Goal: Task Accomplishment & Management: Complete application form

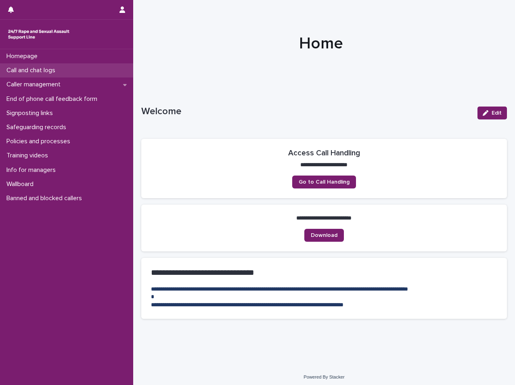
click at [34, 64] on div "Call and chat logs" at bounding box center [66, 70] width 133 height 14
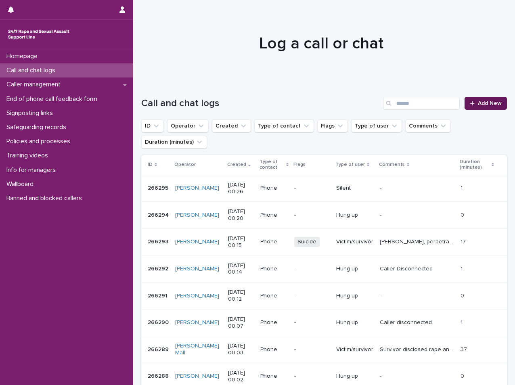
click at [479, 104] on span "Add New" at bounding box center [489, 103] width 24 height 6
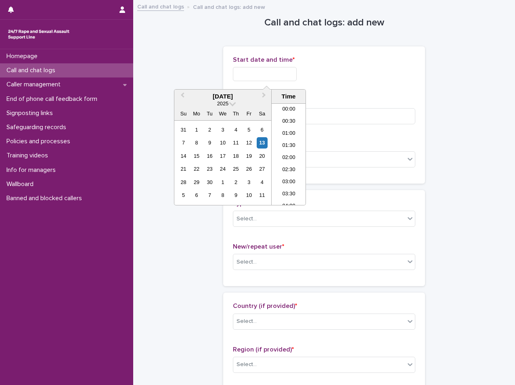
click at [254, 75] on input "text" at bounding box center [265, 74] width 64 height 14
click at [266, 70] on input "text" at bounding box center [265, 74] width 64 height 14
click at [289, 121] on li "00:30" at bounding box center [288, 122] width 34 height 12
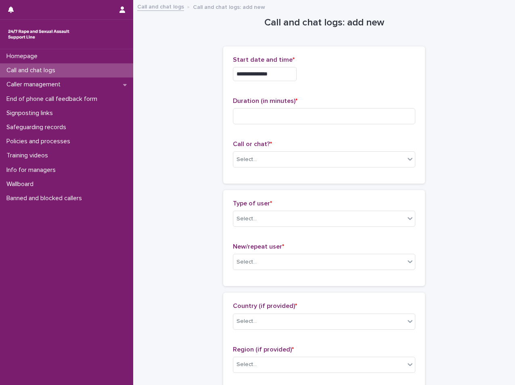
click at [283, 75] on input "**********" at bounding box center [265, 74] width 64 height 14
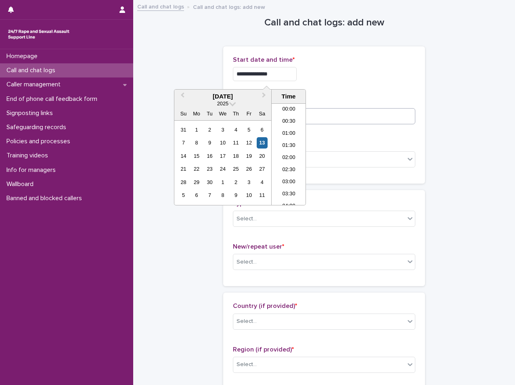
type input "**********"
click at [372, 110] on input at bounding box center [324, 116] width 182 height 16
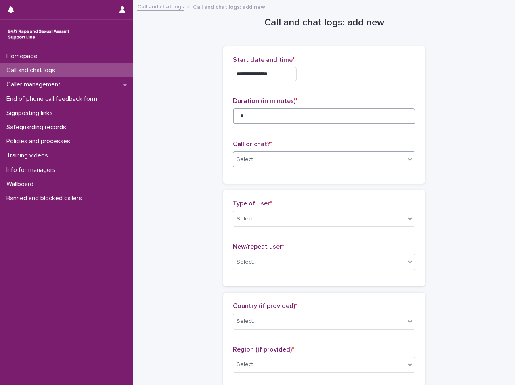
type input "*"
click at [280, 155] on div "Select..." at bounding box center [318, 159] width 171 height 13
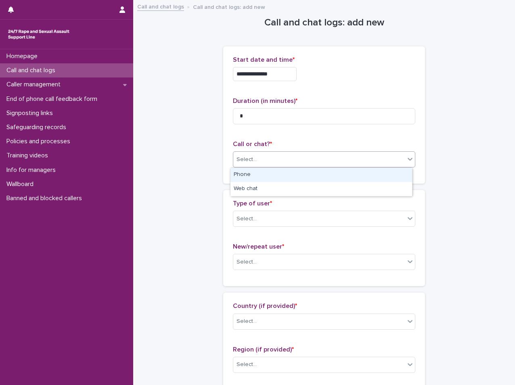
click at [253, 170] on div "Phone" at bounding box center [320, 175] width 181 height 14
click at [249, 159] on span "Phone" at bounding box center [244, 159] width 17 height 8
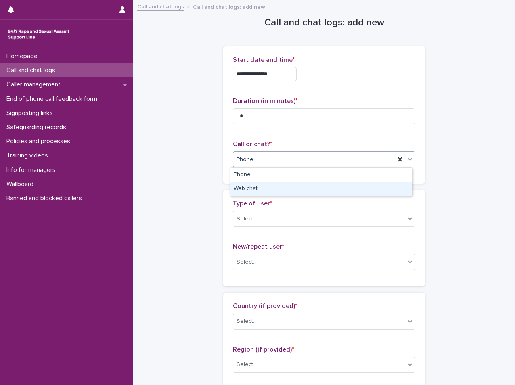
drag, startPoint x: 251, startPoint y: 181, endPoint x: 254, endPoint y: 194, distance: 13.8
click at [254, 194] on div "Web chat" at bounding box center [320, 189] width 181 height 14
click at [261, 226] on div "Select..." at bounding box center [324, 219] width 182 height 16
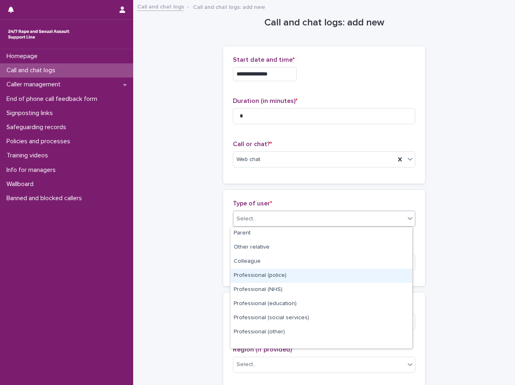
scroll to position [81, 0]
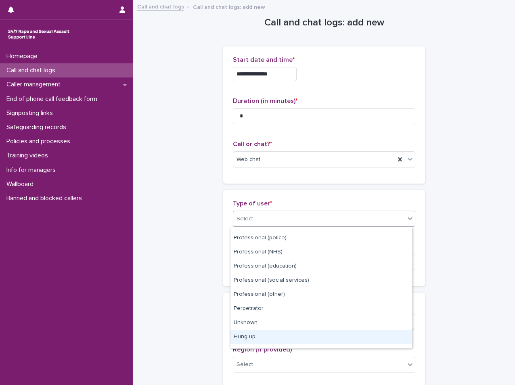
click at [243, 339] on div "Hung up" at bounding box center [320, 337] width 181 height 14
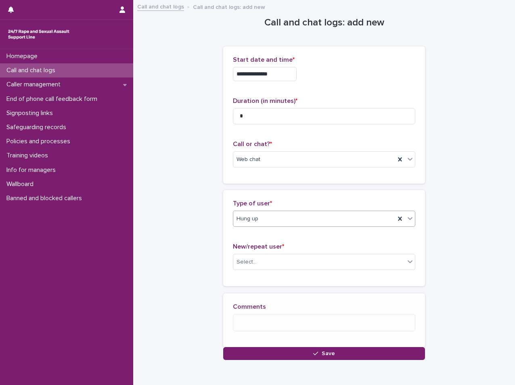
click at [236, 271] on div "New/repeat user * Select..." at bounding box center [324, 259] width 182 height 33
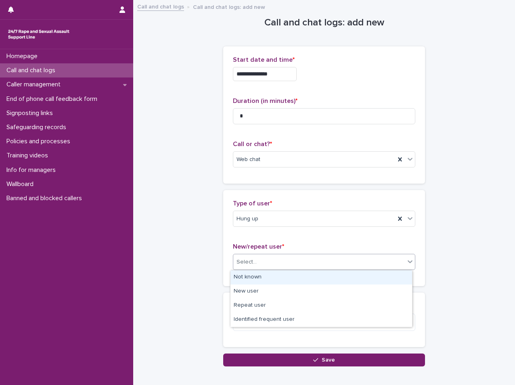
click at [239, 259] on div "Select..." at bounding box center [246, 262] width 20 height 8
click at [238, 276] on div "Not known" at bounding box center [320, 277] width 181 height 14
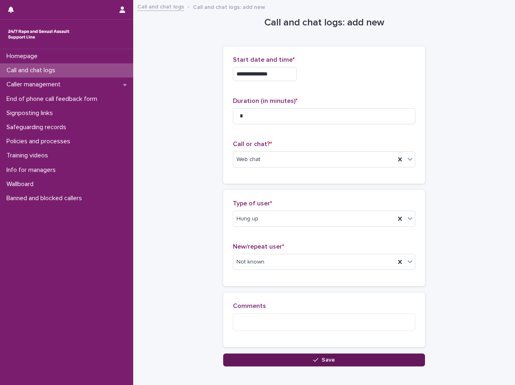
click at [267, 359] on button "Save" at bounding box center [324, 359] width 202 height 13
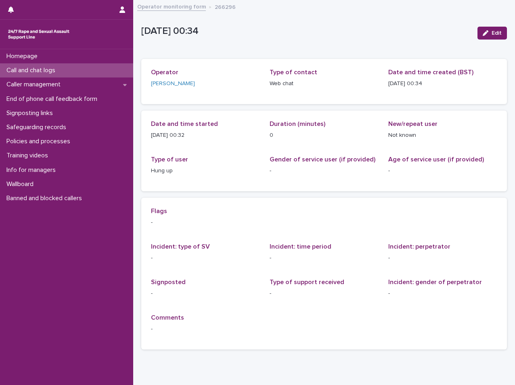
click at [10, 67] on p "Call and chat logs" at bounding box center [32, 71] width 58 height 8
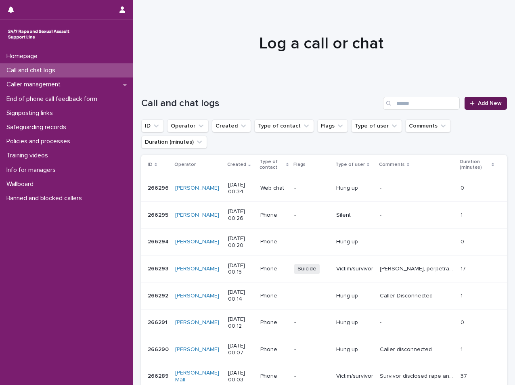
click at [469, 102] on div at bounding box center [473, 103] width 8 height 6
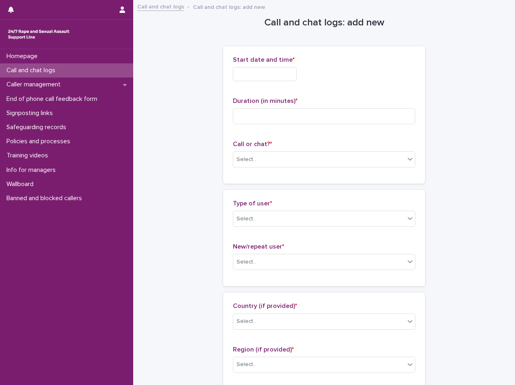
click at [246, 75] on input "text" at bounding box center [265, 74] width 64 height 14
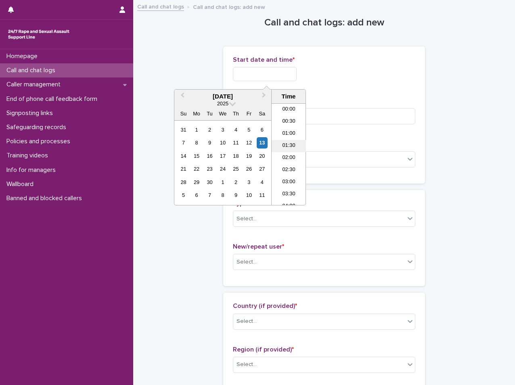
click at [284, 147] on li "01:30" at bounding box center [288, 146] width 34 height 12
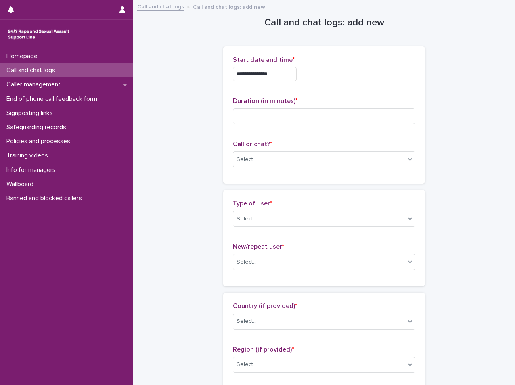
click at [286, 84] on div "**********" at bounding box center [324, 71] width 182 height 31
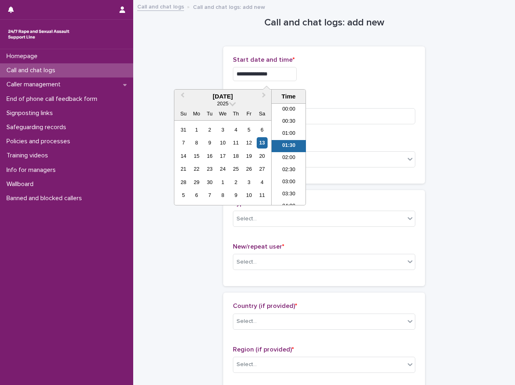
click at [286, 79] on input "**********" at bounding box center [265, 74] width 64 height 14
type input "**********"
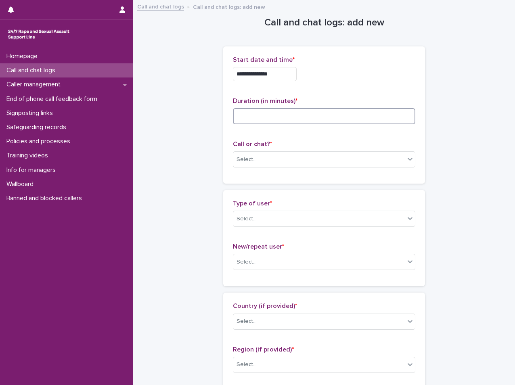
click at [325, 119] on input at bounding box center [324, 116] width 182 height 16
type input "*"
click at [311, 152] on div "Select..." at bounding box center [324, 159] width 182 height 16
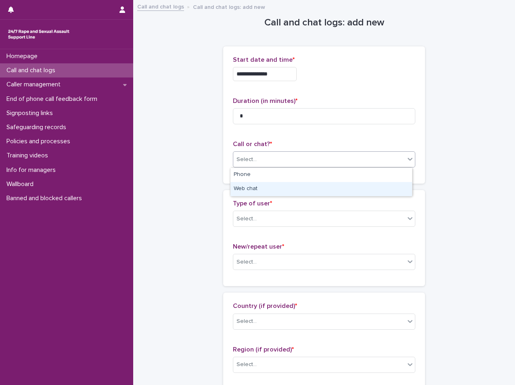
click at [289, 192] on div "Web chat" at bounding box center [320, 189] width 181 height 14
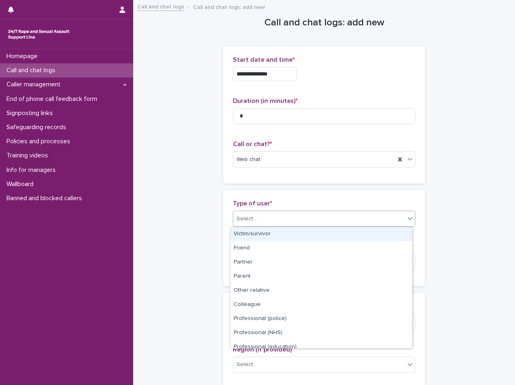
click at [286, 215] on div "Select..." at bounding box center [318, 218] width 171 height 13
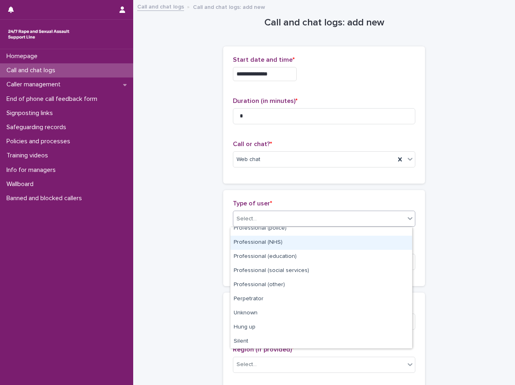
scroll to position [91, 0]
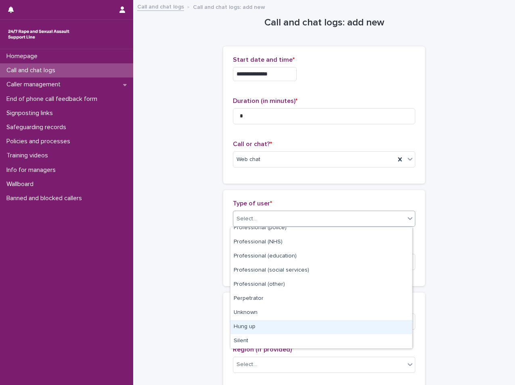
click at [282, 333] on div "Hung up" at bounding box center [320, 327] width 181 height 14
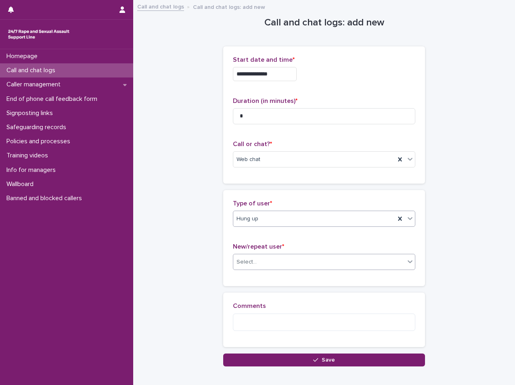
click at [255, 254] on div "Select..." at bounding box center [324, 262] width 182 height 16
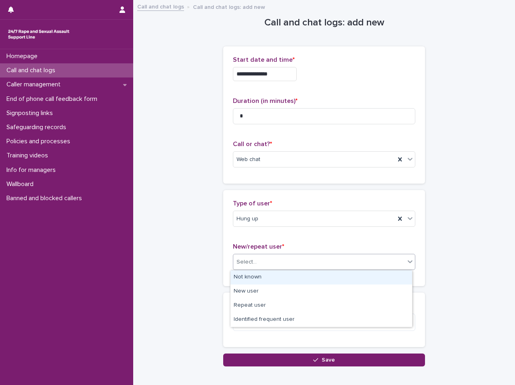
click at [254, 279] on div "Not known" at bounding box center [320, 277] width 181 height 14
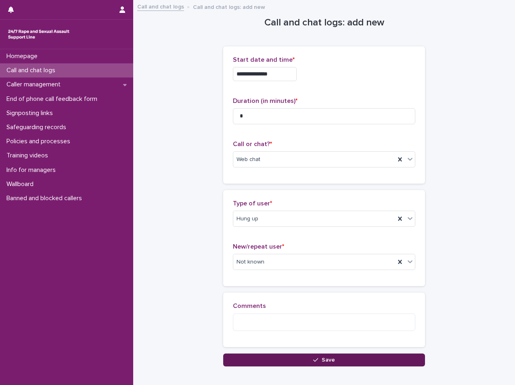
click at [321, 362] on span "Save" at bounding box center [327, 360] width 13 height 6
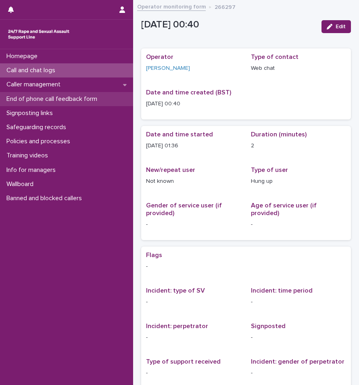
click at [41, 100] on p "End of phone call feedback form" at bounding box center [53, 99] width 100 height 8
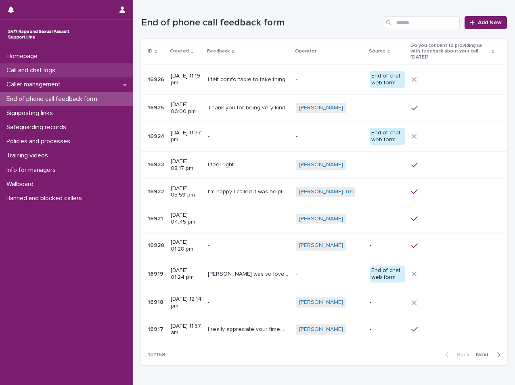
click at [41, 76] on div "Call and chat logs" at bounding box center [66, 70] width 133 height 14
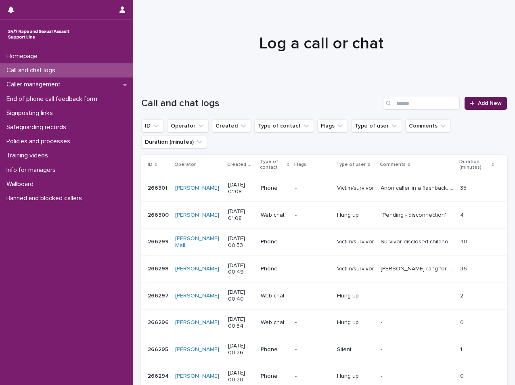
click at [471, 102] on div at bounding box center [473, 103] width 8 height 6
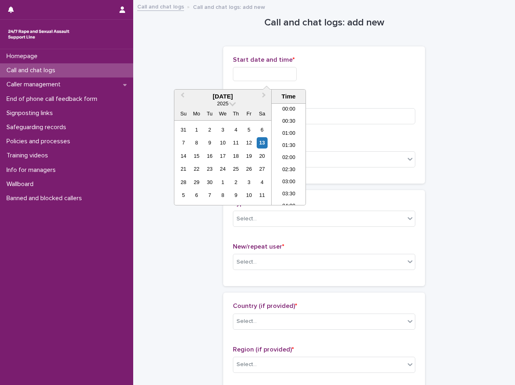
click at [252, 72] on input "text" at bounding box center [265, 74] width 64 height 14
click at [281, 119] on li "00:30" at bounding box center [288, 122] width 34 height 12
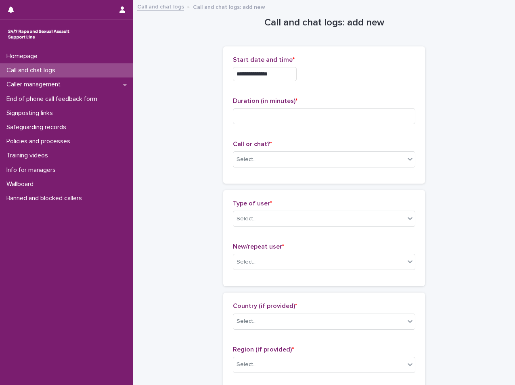
click at [285, 76] on input "**********" at bounding box center [265, 74] width 64 height 14
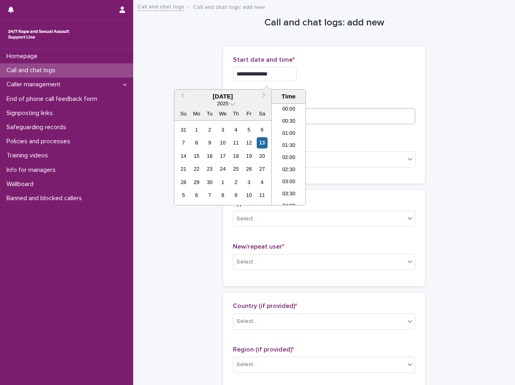
type input "**********"
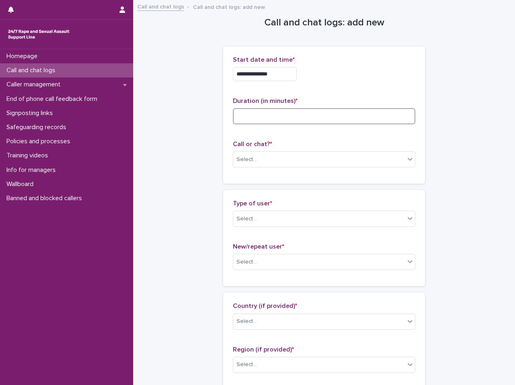
click at [343, 108] on input at bounding box center [324, 116] width 182 height 16
type input "**"
click at [344, 156] on div "Select..." at bounding box center [318, 159] width 171 height 13
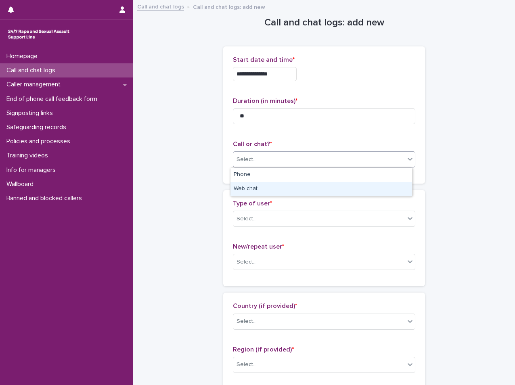
click at [244, 194] on div "Web chat" at bounding box center [320, 189] width 181 height 14
click at [272, 208] on div "Type of user * Select..." at bounding box center [324, 216] width 182 height 33
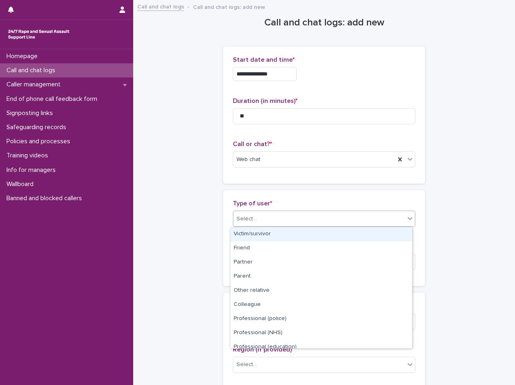
click at [271, 223] on div "Select..." at bounding box center [318, 218] width 171 height 13
click at [271, 227] on div "Victim/survivor Friend Partner Parent Other relative Colleague Professional (po…" at bounding box center [321, 288] width 182 height 122
click at [272, 234] on div "Victim/survivor" at bounding box center [320, 234] width 181 height 14
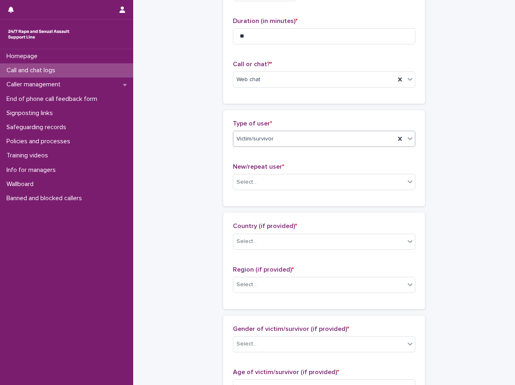
scroll to position [81, 0]
click at [260, 191] on div "New/repeat user * Select..." at bounding box center [324, 178] width 182 height 33
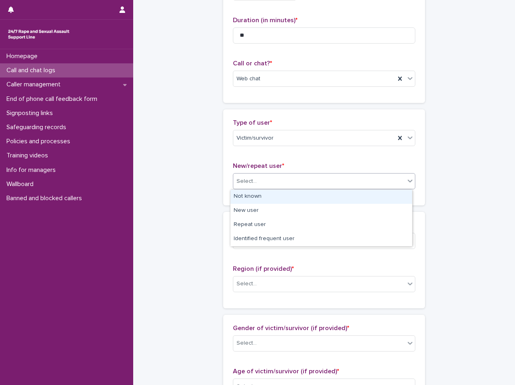
click at [260, 182] on div "Select..." at bounding box center [318, 181] width 171 height 13
click at [257, 201] on div "Not known" at bounding box center [320, 197] width 181 height 14
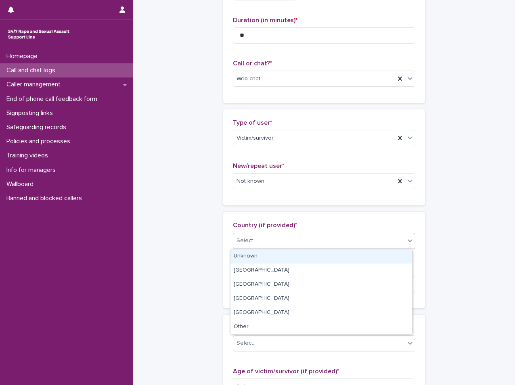
click at [260, 233] on div "Select..." at bounding box center [324, 241] width 182 height 16
click at [250, 261] on div "Unknown" at bounding box center [320, 256] width 181 height 14
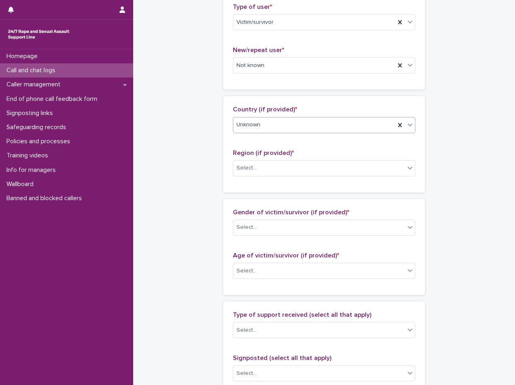
scroll to position [202, 0]
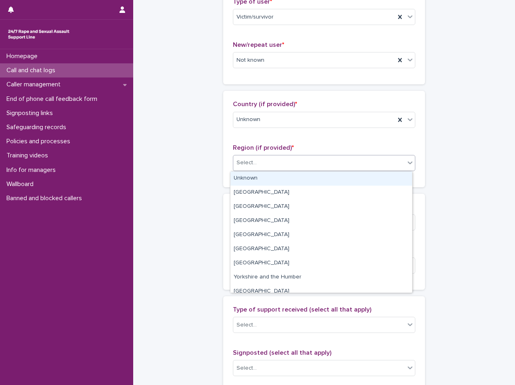
click at [254, 157] on div "Select..." at bounding box center [318, 162] width 171 height 13
click at [252, 175] on div "Unknown" at bounding box center [320, 178] width 181 height 14
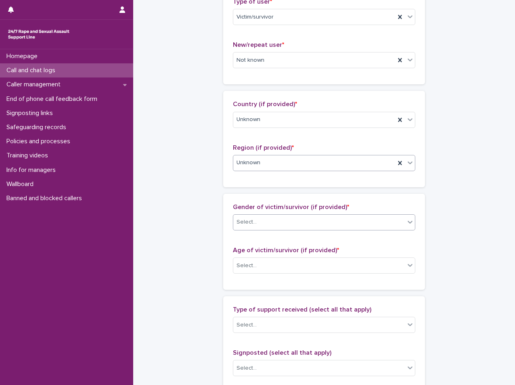
click at [260, 218] on div "Select..." at bounding box center [318, 221] width 171 height 13
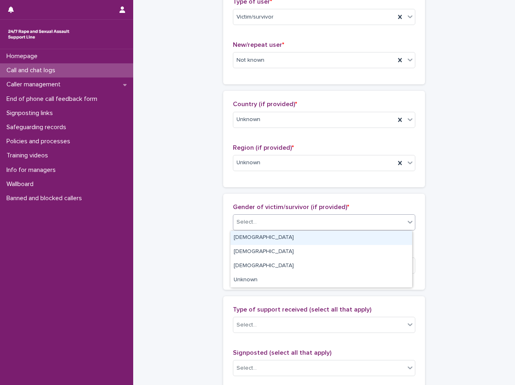
click at [260, 242] on div "[DEMOGRAPHIC_DATA]" at bounding box center [320, 238] width 181 height 14
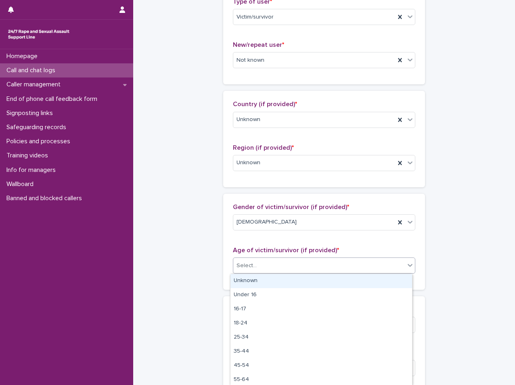
click at [267, 271] on div "Select..." at bounding box center [318, 265] width 171 height 13
click at [263, 284] on div "Unknown" at bounding box center [320, 281] width 181 height 14
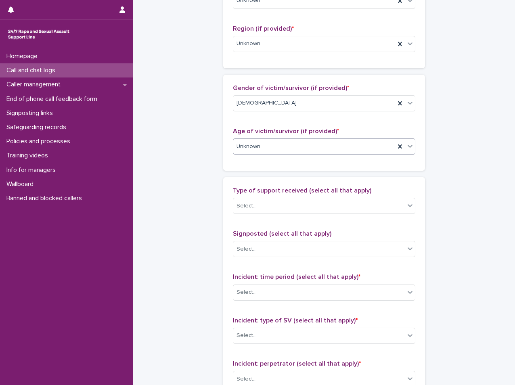
scroll to position [363, 0]
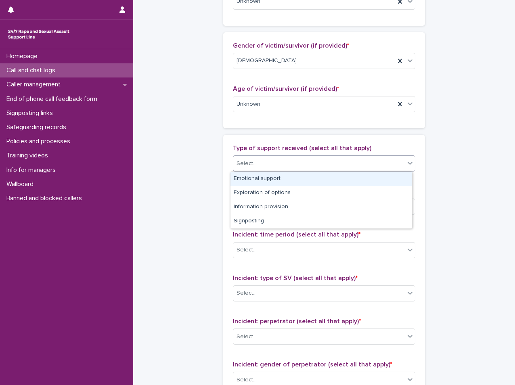
click at [251, 159] on div "Select..." at bounding box center [246, 163] width 20 height 8
click at [255, 175] on div "Emotional support" at bounding box center [320, 179] width 181 height 14
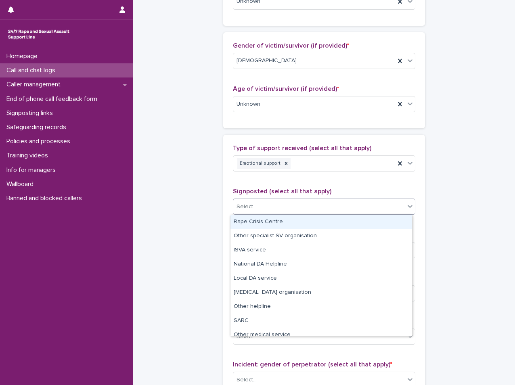
click at [275, 209] on div "Select..." at bounding box center [318, 206] width 171 height 13
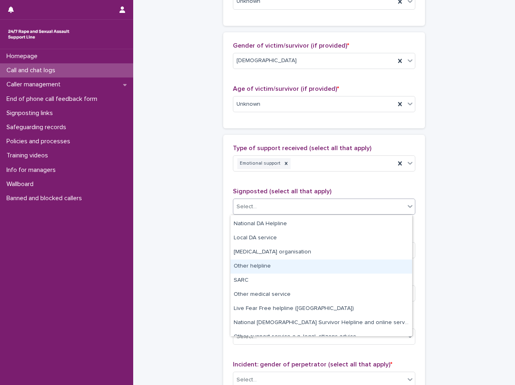
scroll to position [48, 0]
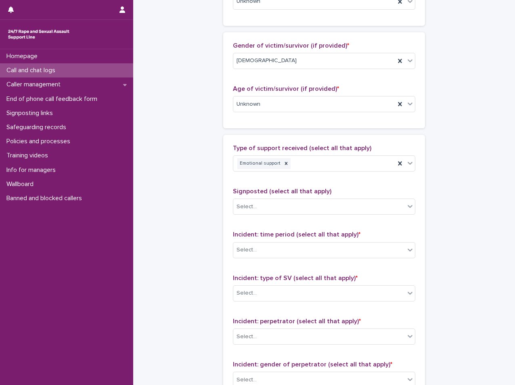
click at [166, 261] on div "**********" at bounding box center [323, 74] width 365 height 873
click at [248, 246] on div "Select..." at bounding box center [246, 250] width 20 height 8
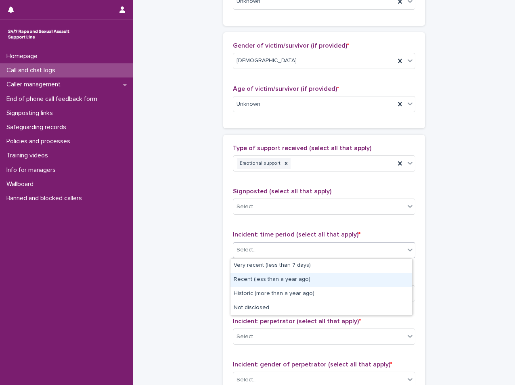
click at [268, 277] on div "Recent (less than a year ago)" at bounding box center [320, 280] width 181 height 14
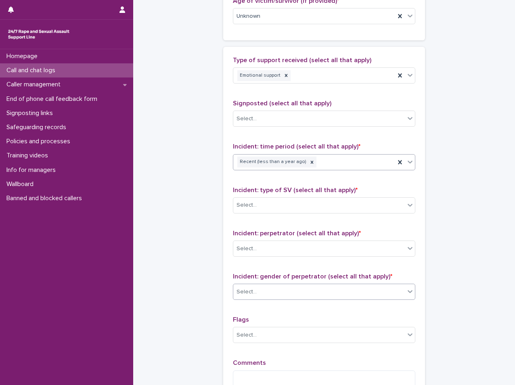
scroll to position [484, 0]
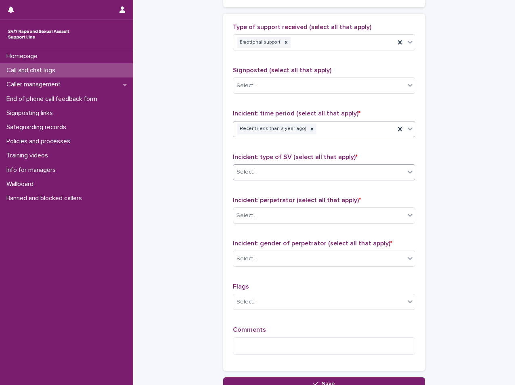
click at [265, 176] on div "Select..." at bounding box center [318, 171] width 171 height 13
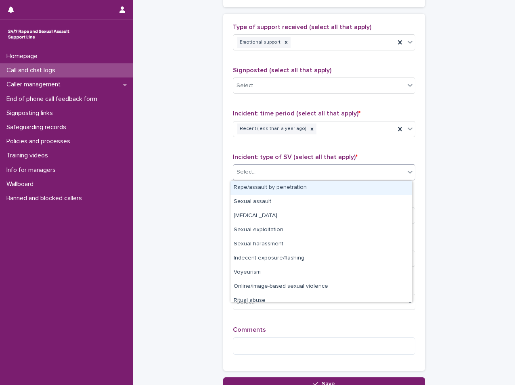
click at [267, 185] on div "Rape/assault by penetration" at bounding box center [320, 188] width 181 height 14
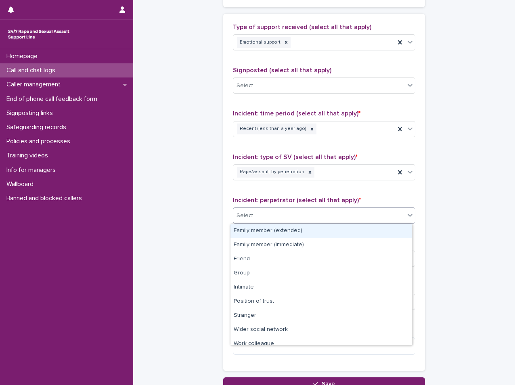
click at [267, 217] on div "Select..." at bounding box center [318, 215] width 171 height 13
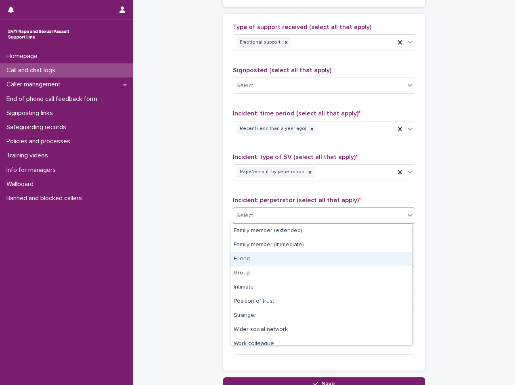
click at [236, 257] on div "Friend" at bounding box center [320, 259] width 181 height 14
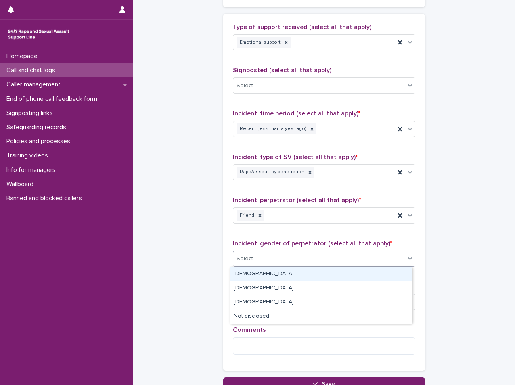
click at [247, 259] on div "Select..." at bounding box center [246, 258] width 20 height 8
click at [252, 276] on div "[DEMOGRAPHIC_DATA]" at bounding box center [320, 274] width 181 height 14
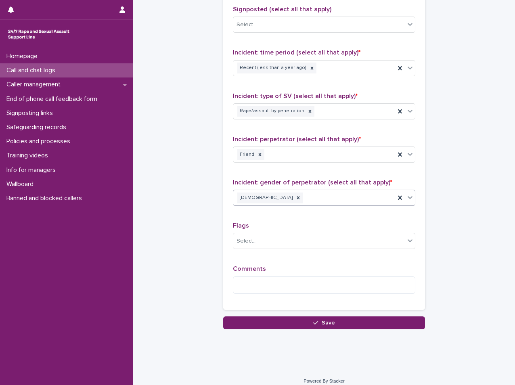
scroll to position [552, 0]
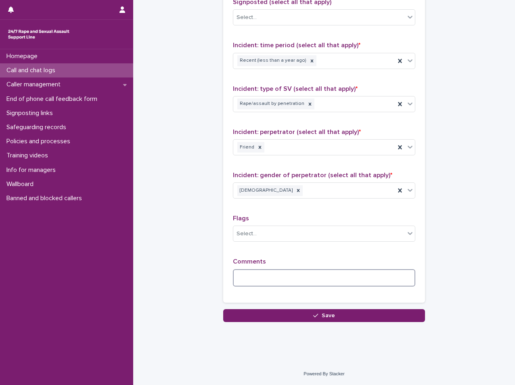
click at [253, 273] on textarea at bounding box center [324, 277] width 182 height 17
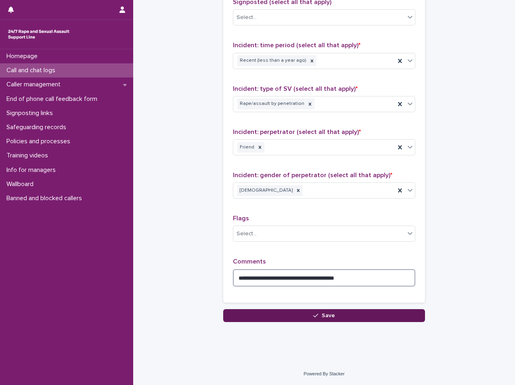
type textarea "**********"
click at [318, 318] on button "Save" at bounding box center [324, 315] width 202 height 13
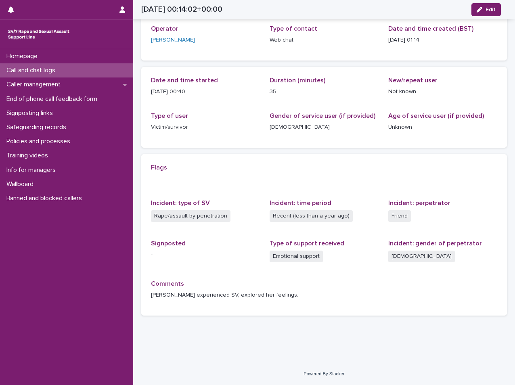
scroll to position [44, 0]
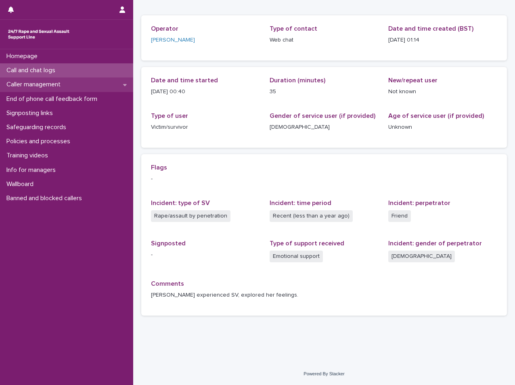
click at [41, 85] on p "Caller management" at bounding box center [35, 85] width 64 height 8
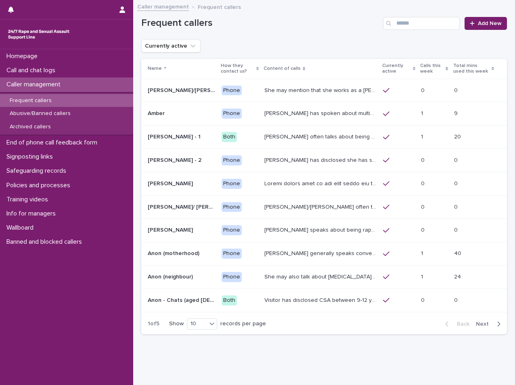
drag, startPoint x: 424, startPoint y: 8, endPoint x: 423, endPoint y: 13, distance: 4.5
click at [423, 13] on div "Homepage Call and chat logs Caller management Frequent callers Abusive/Banned c…" at bounding box center [323, 201] width 381 height 403
drag, startPoint x: 423, startPoint y: 13, endPoint x: 404, endPoint y: 23, distance: 22.0
click at [404, 23] on input "Search" at bounding box center [421, 23] width 77 height 13
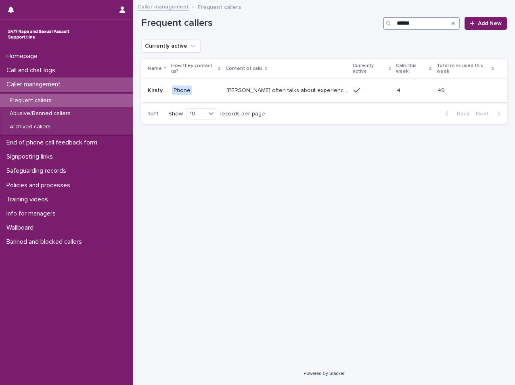
type input "******"
click at [318, 98] on td "[PERSON_NAME] often talks about experiencing sexual violence by a family friend…" at bounding box center [286, 90] width 127 height 23
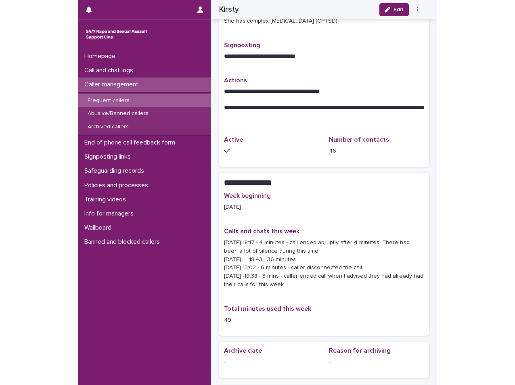
scroll to position [368, 0]
